Goal: Task Accomplishment & Management: Use online tool/utility

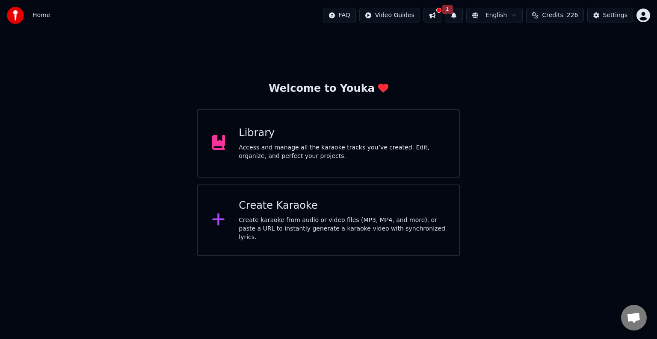
click at [450, 9] on div "FAQ Video Guides 1 English Credits 226 Settings" at bounding box center [486, 15] width 327 height 15
click at [441, 15] on button at bounding box center [432, 15] width 18 height 15
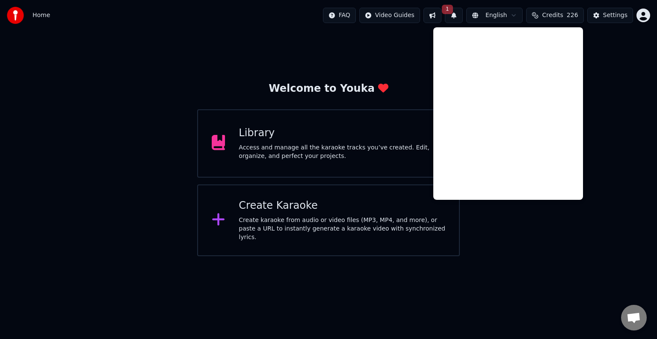
click at [619, 88] on div "Welcome to Youka Library Access and manage all the karaoke tracks you’ve create…" at bounding box center [328, 144] width 657 height 226
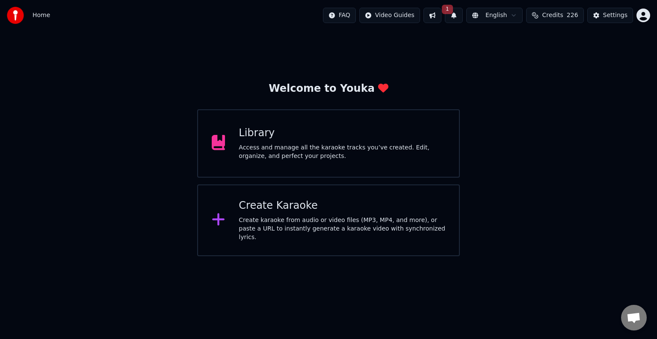
click at [462, 18] on button "1" at bounding box center [454, 15] width 18 height 15
click at [518, 41] on button "Update" at bounding box center [524, 42] width 36 height 15
click at [282, 217] on div "Create Karaoke Create karaoke from audio or video files (MP3, MP4, and more), o…" at bounding box center [341, 220] width 206 height 43
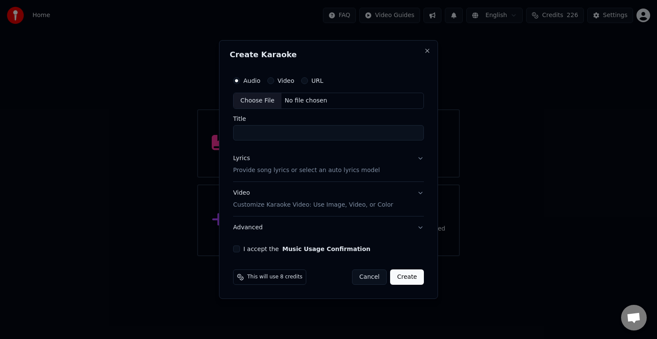
click at [259, 102] on div "Choose File" at bounding box center [257, 100] width 48 height 15
type input "**********"
click at [321, 171] on p "Provide song lyrics or select an auto lyrics model" at bounding box center [304, 170] width 147 height 9
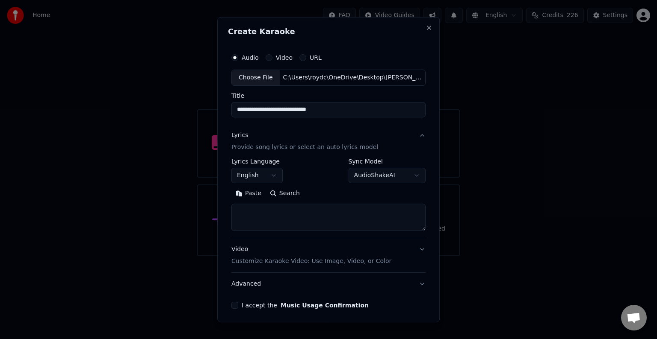
click at [244, 194] on button "Paste" at bounding box center [248, 194] width 34 height 14
drag, startPoint x: 284, startPoint y: 221, endPoint x: 235, endPoint y: 219, distance: 49.2
click at [235, 219] on textarea at bounding box center [326, 217] width 190 height 27
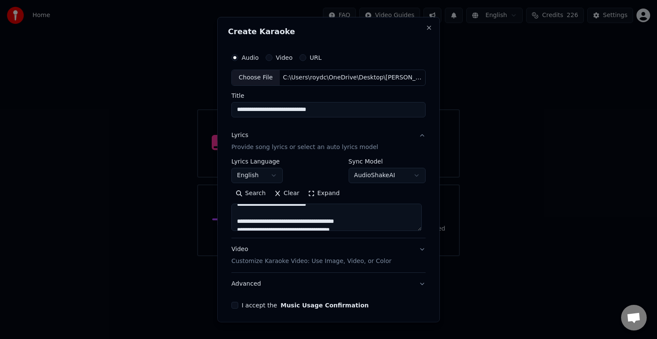
scroll to position [27, 0]
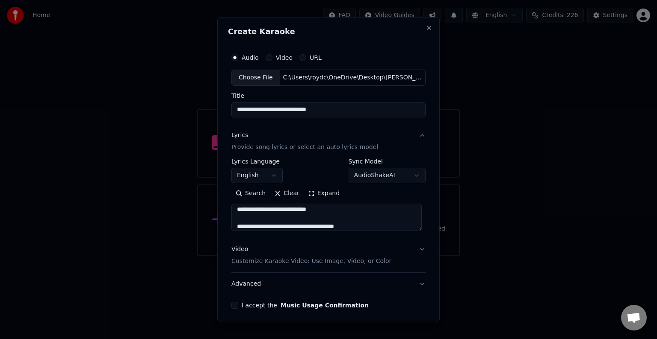
drag, startPoint x: 271, startPoint y: 211, endPoint x: 242, endPoint y: 210, distance: 28.6
click at [255, 207] on textarea at bounding box center [326, 217] width 190 height 27
click at [277, 218] on textarea at bounding box center [326, 217] width 190 height 27
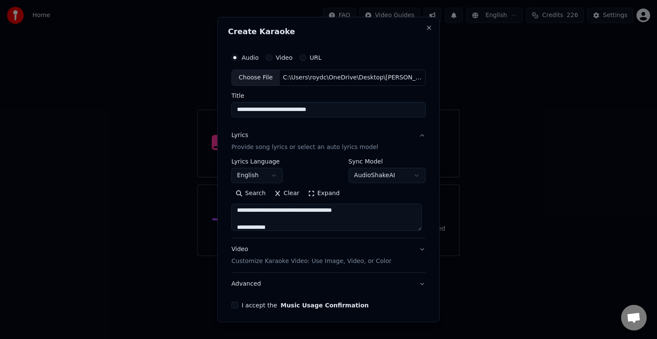
click at [265, 225] on textarea at bounding box center [326, 217] width 190 height 27
click at [270, 217] on textarea at bounding box center [326, 217] width 190 height 27
click at [262, 209] on textarea at bounding box center [326, 217] width 190 height 27
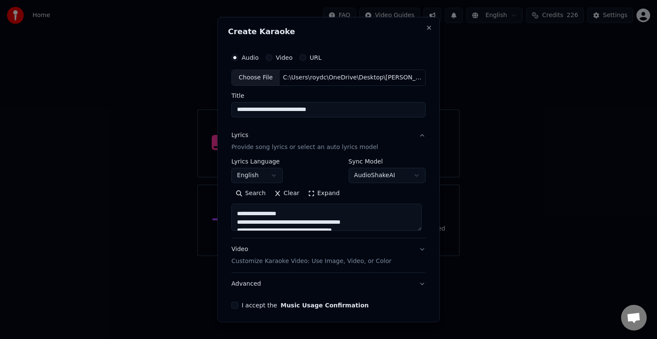
scroll to position [242, 0]
click at [283, 208] on textarea at bounding box center [326, 217] width 190 height 27
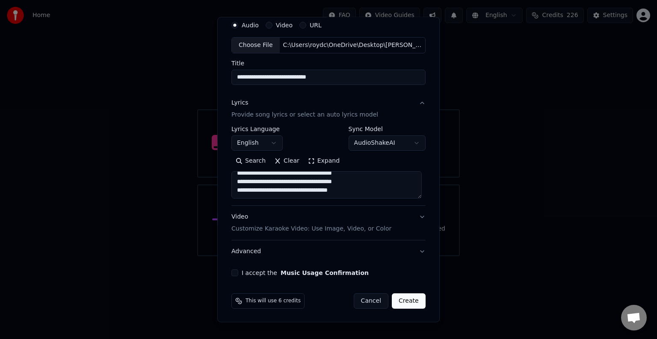
scroll to position [271, 0]
type textarea "**********"
click at [362, 229] on p "Customize Karaoke Video: Use Image, Video, or Color" at bounding box center [311, 229] width 160 height 9
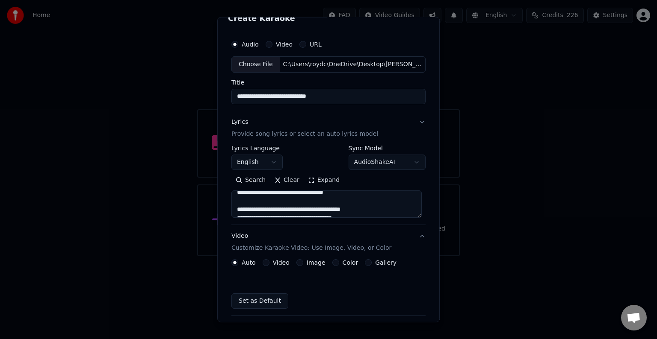
scroll to position [9, 0]
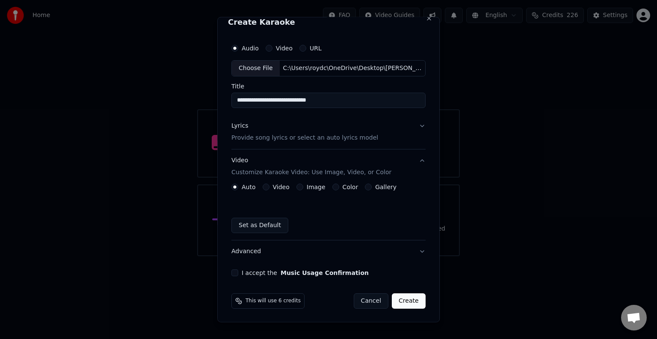
click at [332, 189] on button "Color" at bounding box center [335, 187] width 7 height 7
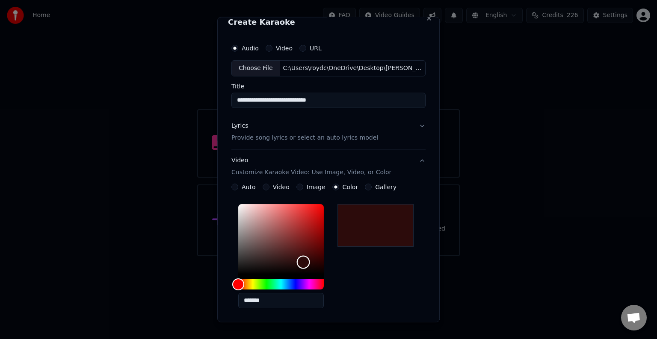
drag, startPoint x: 233, startPoint y: 278, endPoint x: 301, endPoint y: 262, distance: 70.7
click at [301, 262] on div "Color" at bounding box center [303, 262] width 13 height 13
click at [291, 282] on div "Hue" at bounding box center [280, 285] width 85 height 10
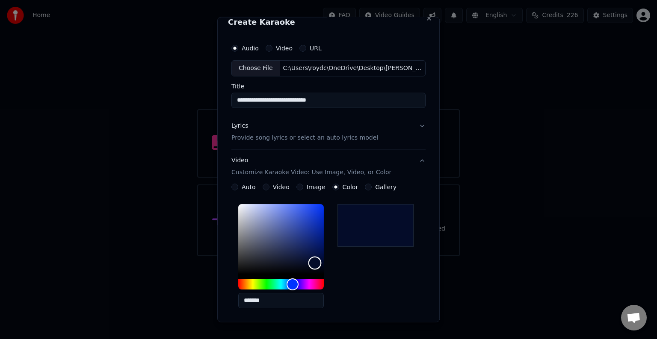
type input "*******"
drag, startPoint x: 304, startPoint y: 263, endPoint x: 313, endPoint y: 263, distance: 8.6
click at [313, 263] on div "Color" at bounding box center [314, 263] width 13 height 13
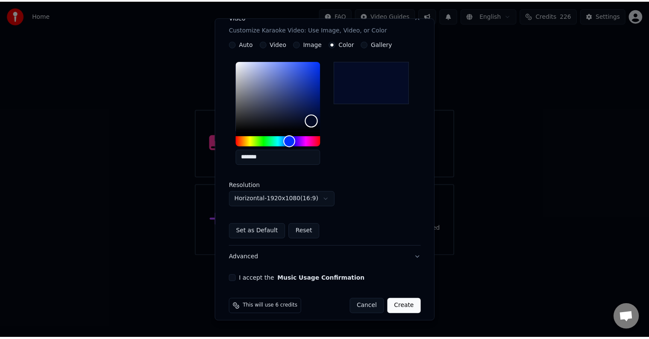
scroll to position [159, 0]
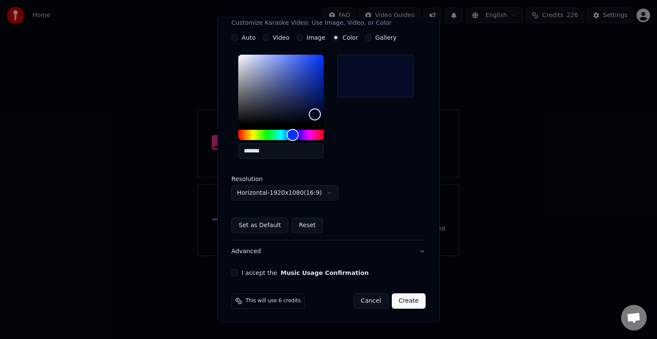
click at [236, 272] on button "I accept the Music Usage Confirmation" at bounding box center [234, 273] width 7 height 7
click at [410, 301] on button "Create" at bounding box center [409, 301] width 34 height 15
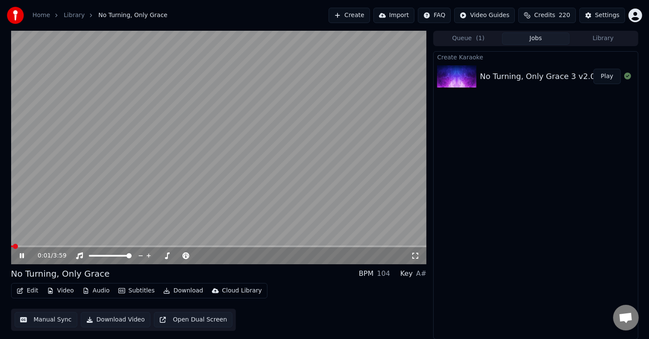
click at [12, 247] on span at bounding box center [12, 247] width 2 height 2
click at [53, 321] on button "Manual Sync" at bounding box center [46, 319] width 63 height 15
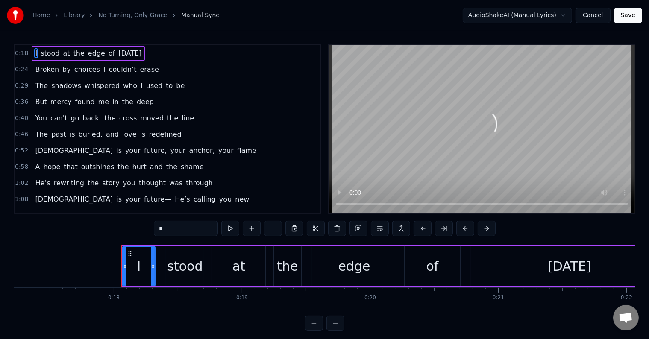
scroll to position [0, 2273]
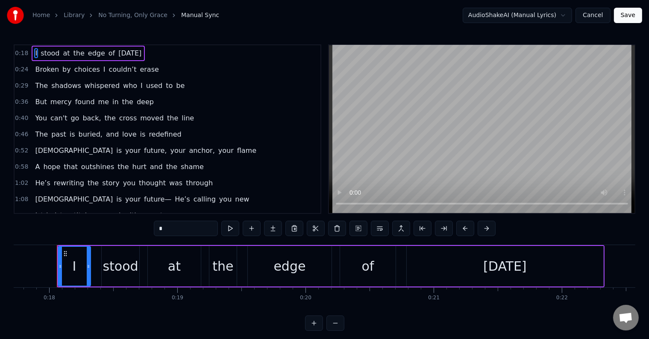
click at [595, 18] on button "Cancel" at bounding box center [593, 15] width 35 height 15
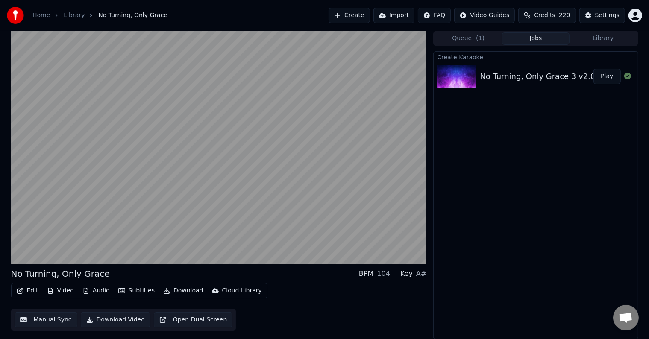
click at [96, 291] on button "Audio" at bounding box center [96, 291] width 34 height 12
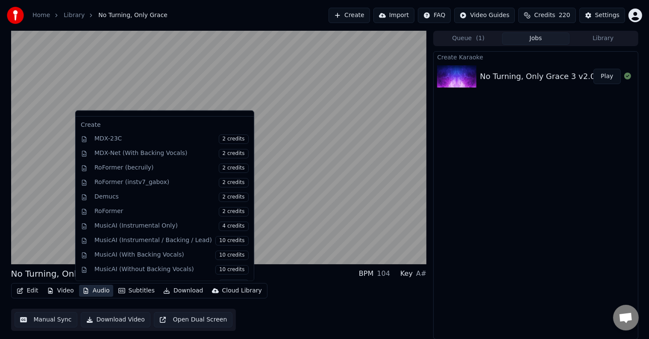
scroll to position [53, 0]
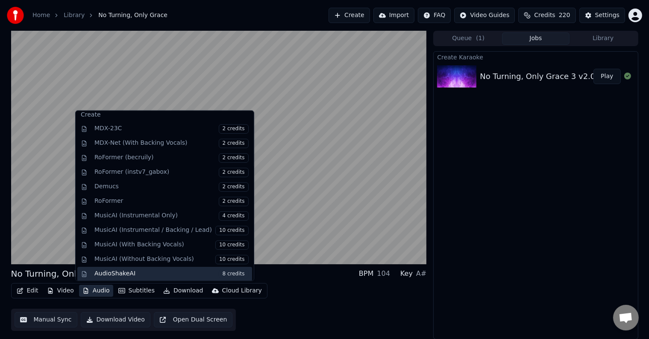
click at [129, 271] on div "AudioShakeAI 8 credits" at bounding box center [171, 274] width 154 height 9
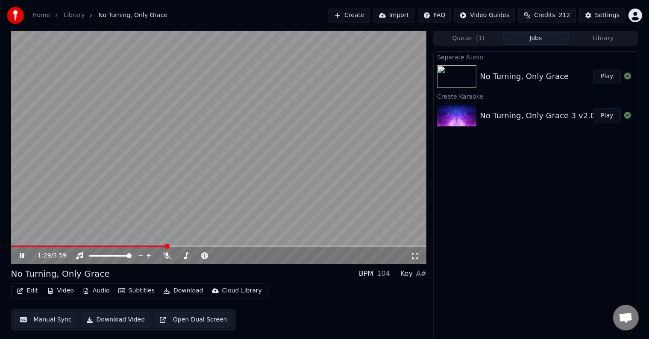
click at [560, 77] on div "No Turning, Only Grace" at bounding box center [537, 77] width 114 height 12
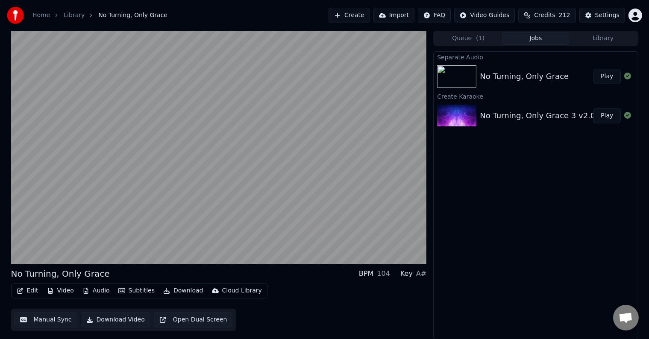
click at [607, 77] on button "Play" at bounding box center [607, 76] width 27 height 15
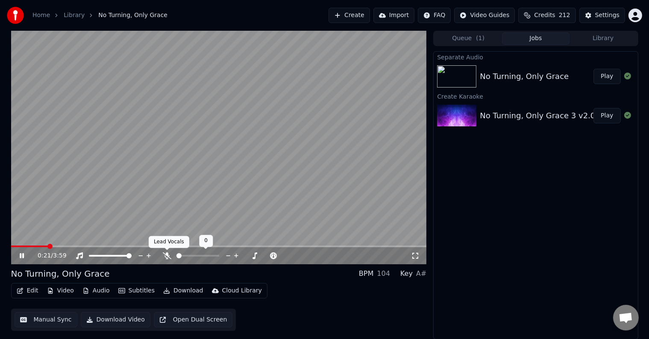
click at [169, 256] on icon at bounding box center [167, 256] width 9 height 7
click at [166, 253] on icon at bounding box center [167, 256] width 5 height 7
click at [169, 256] on icon at bounding box center [167, 256] width 9 height 7
click at [167, 255] on icon at bounding box center [167, 256] width 5 height 7
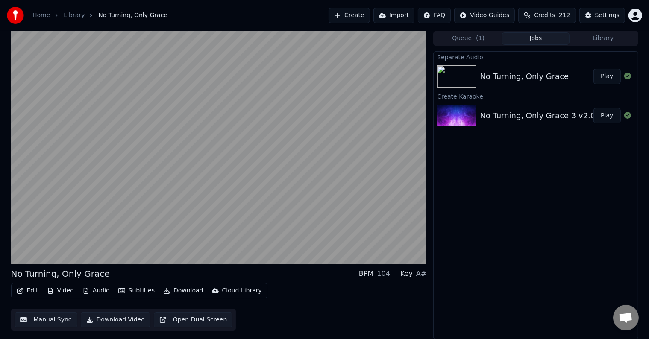
click at [62, 290] on button "Video" at bounding box center [61, 291] width 34 height 12
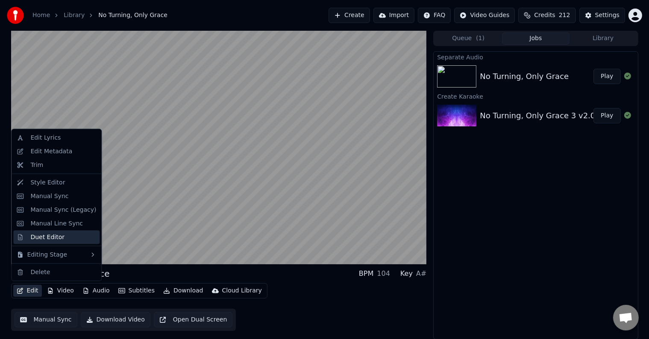
click at [48, 238] on div "Duet Editor" at bounding box center [47, 237] width 34 height 9
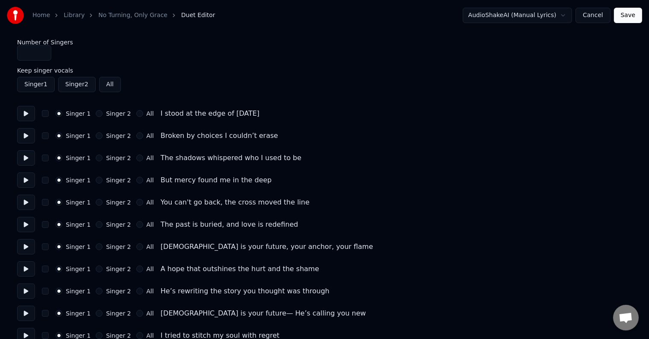
click at [96, 203] on button "Singer 2" at bounding box center [99, 202] width 7 height 7
click at [136, 247] on button "All" at bounding box center [139, 247] width 7 height 7
click at [136, 271] on button "All" at bounding box center [139, 269] width 7 height 7
click at [136, 290] on button "All" at bounding box center [139, 291] width 7 height 7
click at [136, 312] on button "All" at bounding box center [139, 313] width 7 height 7
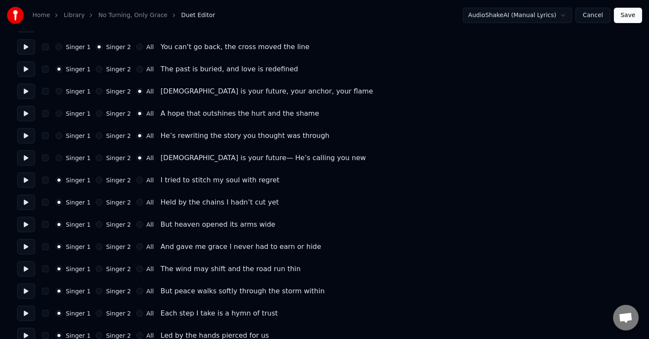
scroll to position [171, 0]
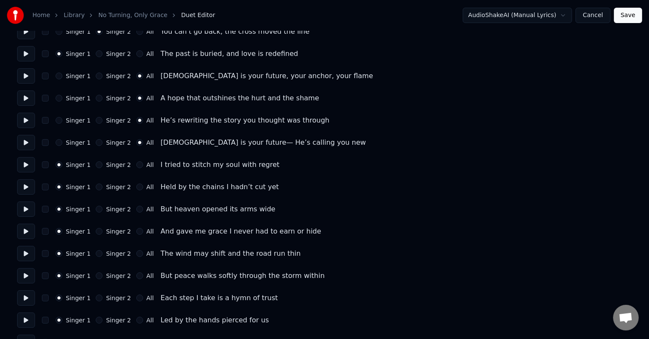
click at [96, 166] on button "Singer 2" at bounding box center [99, 165] width 7 height 7
click at [96, 211] on button "Singer 2" at bounding box center [99, 209] width 7 height 7
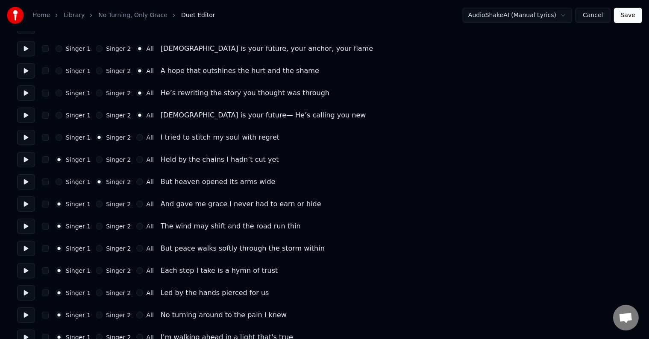
scroll to position [214, 0]
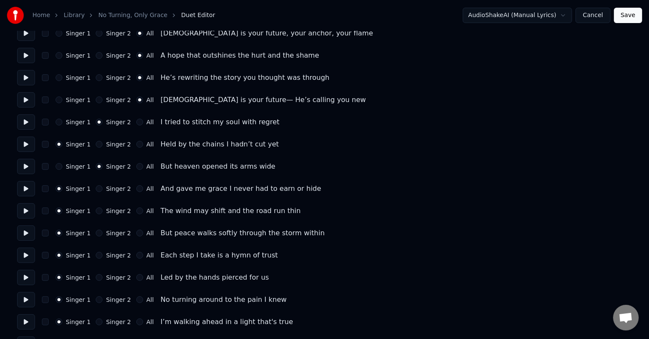
click at [94, 214] on div "Singer 1 Singer 2 All The wind may shift and the road run thin" at bounding box center [324, 210] width 615 height 15
click at [96, 211] on button "Singer 2" at bounding box center [99, 211] width 7 height 7
click at [136, 234] on button "All" at bounding box center [139, 233] width 7 height 7
click at [136, 256] on button "All" at bounding box center [139, 255] width 7 height 7
click at [136, 279] on button "All" at bounding box center [139, 277] width 7 height 7
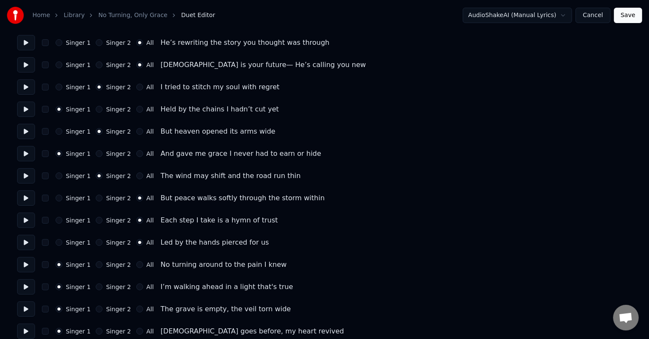
scroll to position [299, 0]
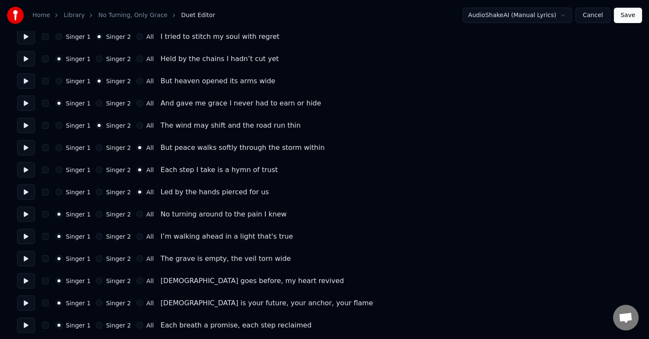
click at [136, 216] on button "All" at bounding box center [139, 214] width 7 height 7
click at [136, 234] on button "All" at bounding box center [139, 236] width 7 height 7
click at [136, 261] on button "All" at bounding box center [139, 259] width 7 height 7
click at [136, 282] on button "All" at bounding box center [139, 281] width 7 height 7
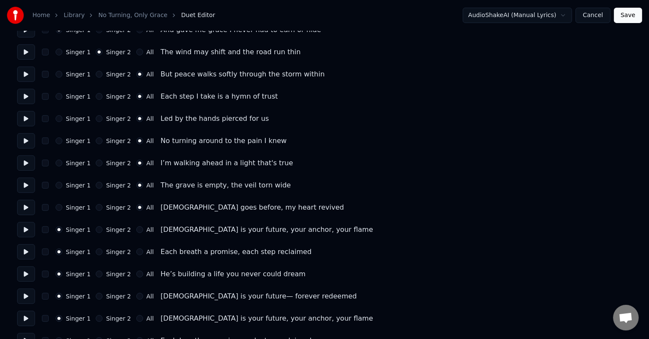
scroll to position [385, 0]
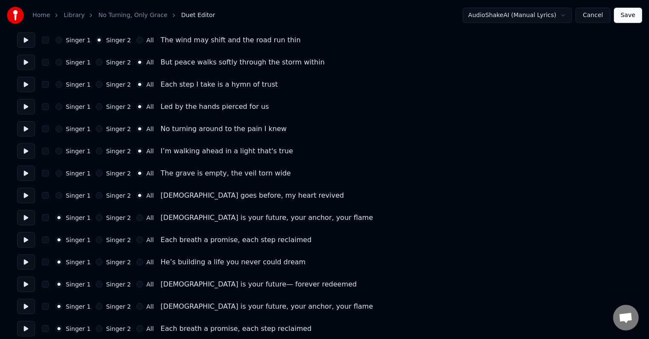
click at [97, 220] on button "Singer 2" at bounding box center [99, 218] width 7 height 7
click at [136, 241] on button "All" at bounding box center [139, 240] width 7 height 7
click at [136, 262] on button "All" at bounding box center [139, 262] width 7 height 7
click at [136, 283] on button "All" at bounding box center [139, 284] width 7 height 7
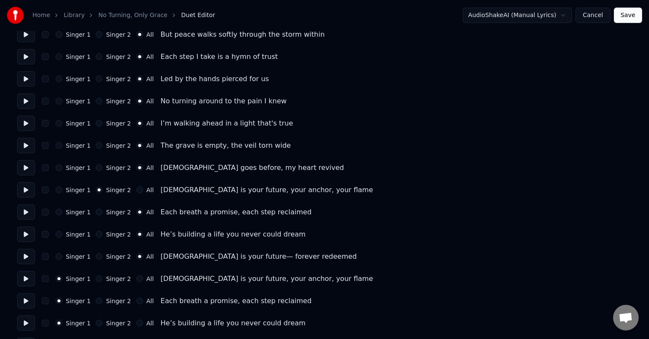
scroll to position [427, 0]
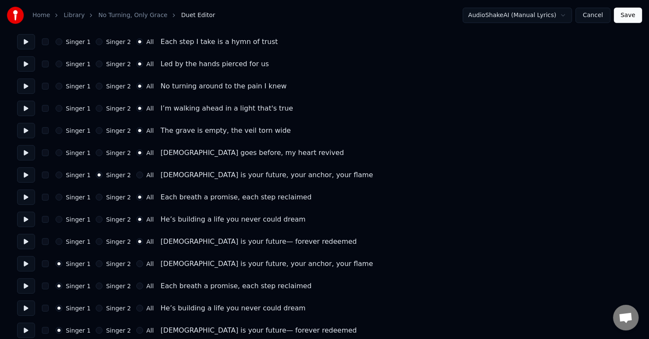
click at [96, 263] on button "Singer 2" at bounding box center [99, 264] width 7 height 7
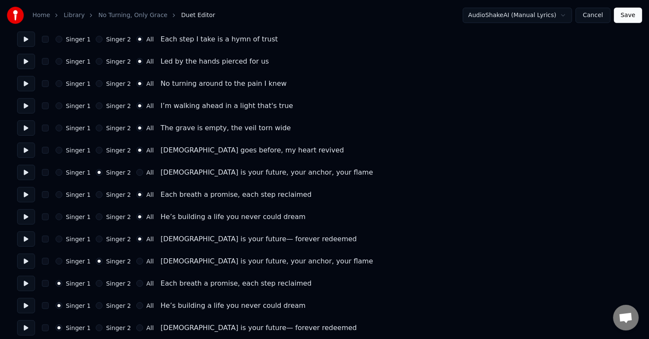
scroll to position [435, 0]
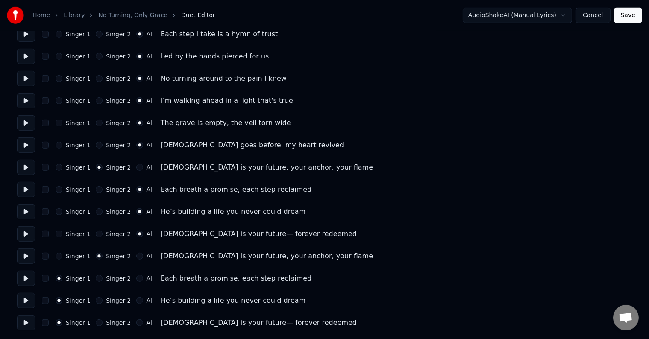
click at [136, 279] on button "All" at bounding box center [139, 278] width 7 height 7
click at [136, 301] on div "All" at bounding box center [145, 300] width 18 height 7
drag, startPoint x: 132, startPoint y: 323, endPoint x: 129, endPoint y: 311, distance: 12.4
click at [136, 320] on button "All" at bounding box center [139, 323] width 7 height 7
click at [136, 302] on button "All" at bounding box center [139, 300] width 7 height 7
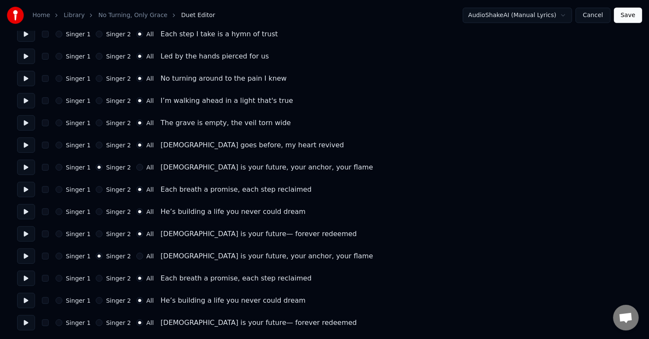
click at [626, 15] on button "Save" at bounding box center [628, 15] width 28 height 15
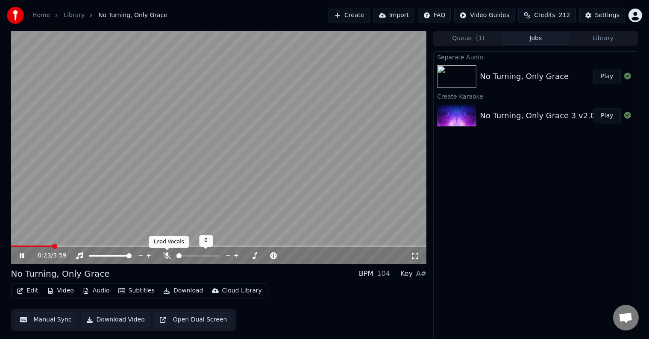
click at [165, 256] on icon at bounding box center [167, 256] width 9 height 7
click at [49, 319] on button "Manual Sync" at bounding box center [46, 319] width 63 height 15
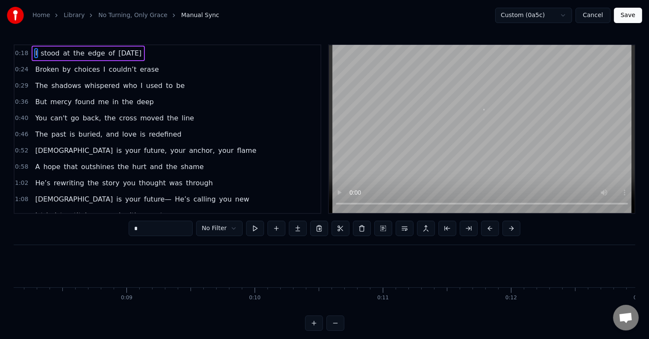
scroll to position [0, 2273]
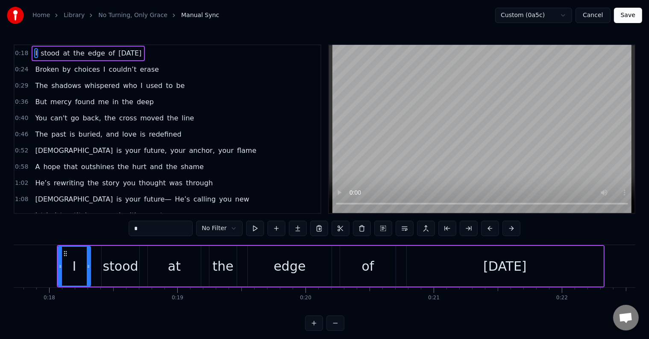
click at [597, 15] on button "Cancel" at bounding box center [593, 15] width 35 height 15
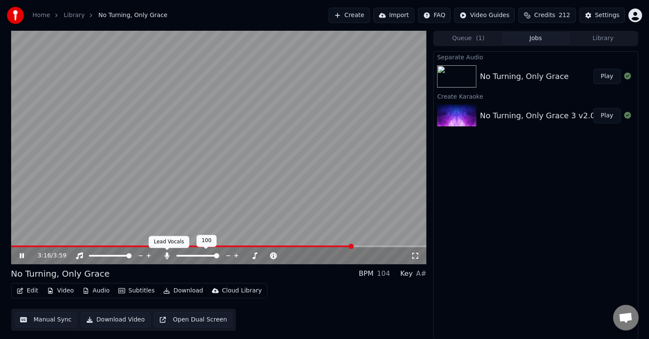
click at [166, 255] on icon at bounding box center [167, 256] width 9 height 7
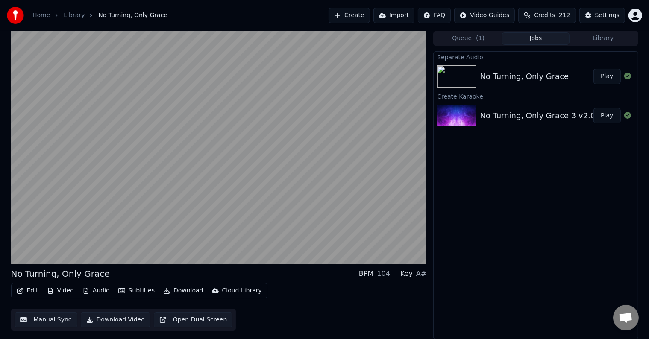
click at [174, 289] on button "Download" at bounding box center [183, 291] width 47 height 12
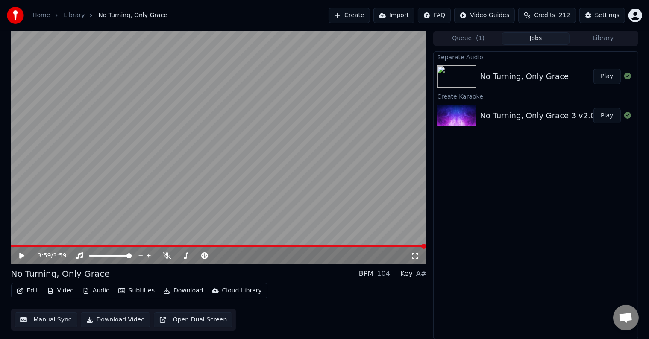
click at [121, 322] on button "Download Video" at bounding box center [116, 319] width 70 height 15
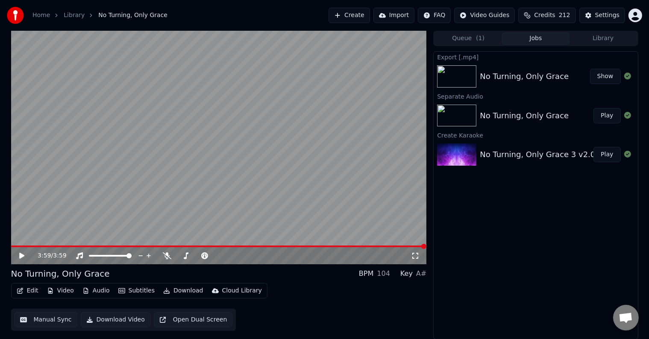
click at [604, 77] on button "Show" at bounding box center [605, 76] width 31 height 15
